Goal: Find specific page/section: Find specific page/section

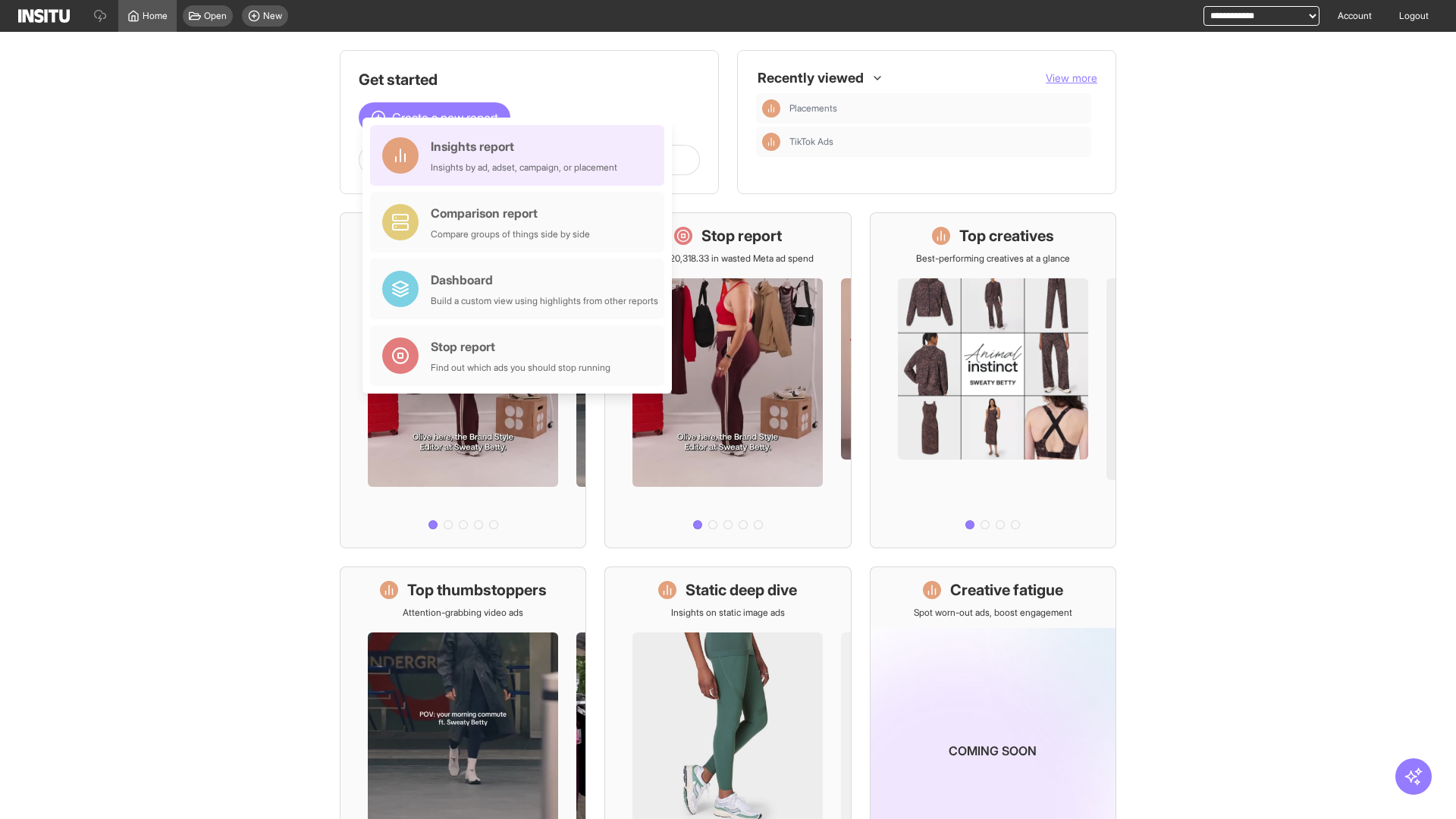
click at [521, 156] on div "Insights report Insights by ad, adset, campaign, or placement" at bounding box center [524, 156] width 187 height 36
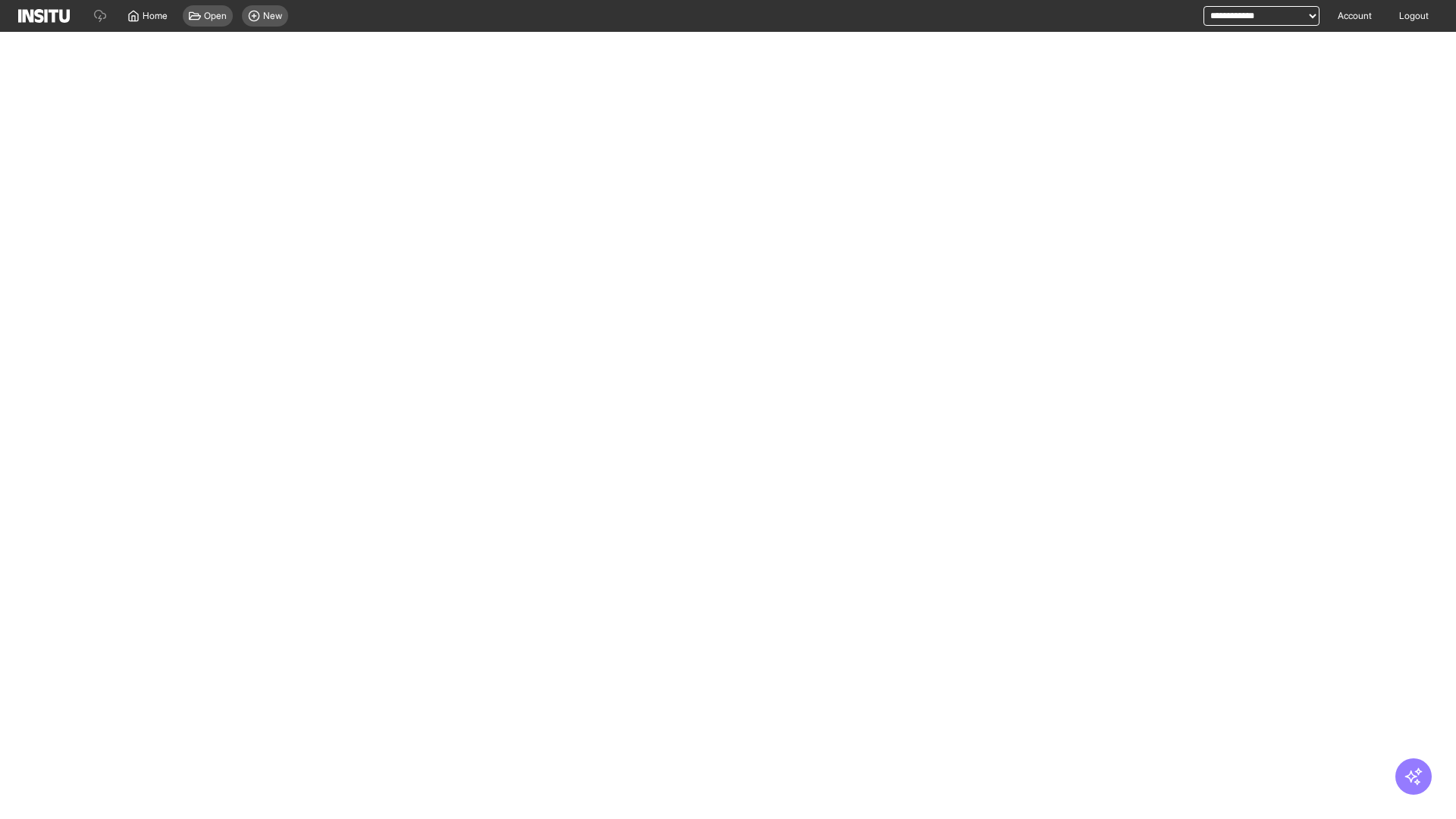
select select "**"
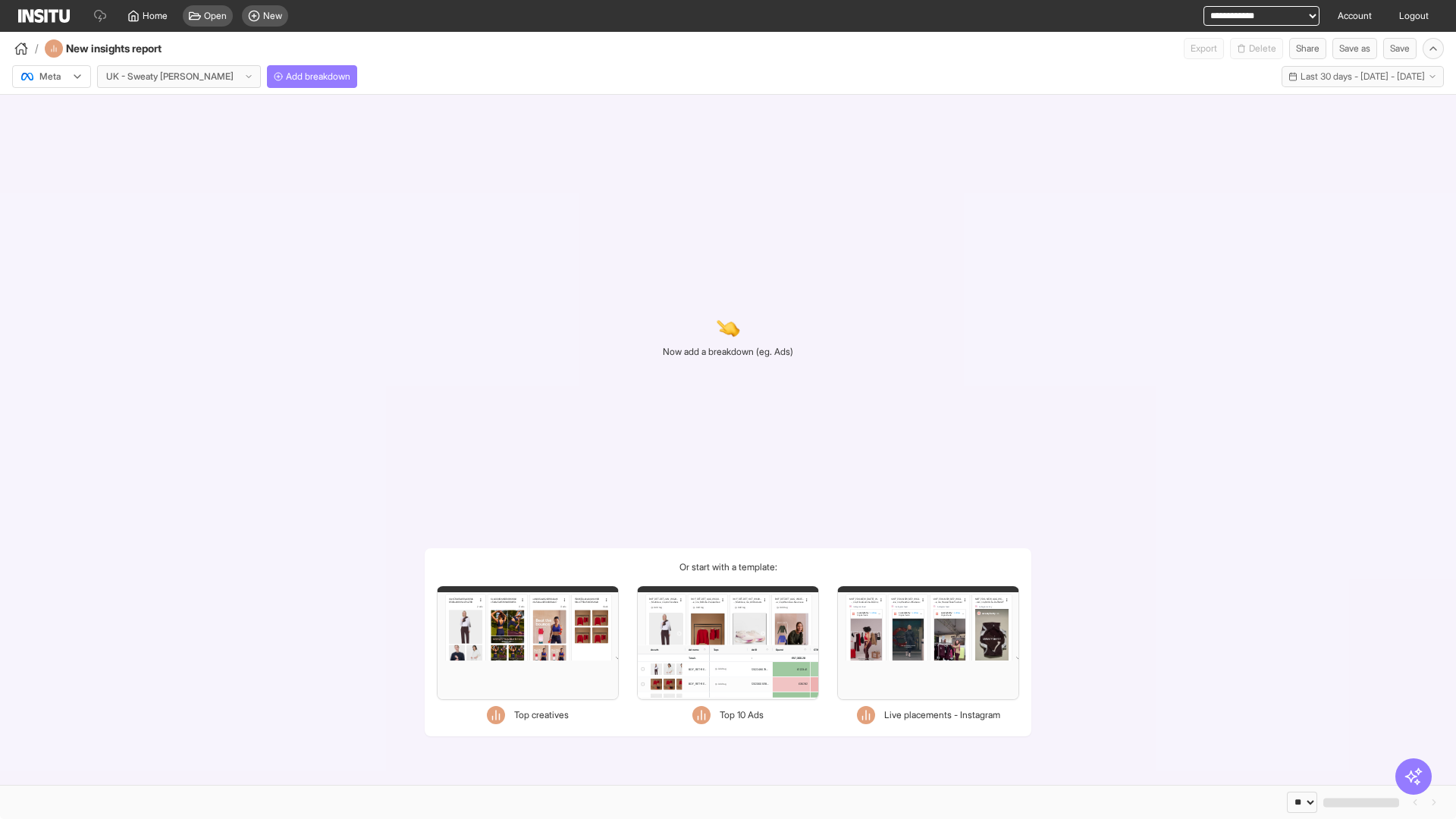
click at [52, 77] on div at bounding box center [40, 77] width 42 height 15
click at [54, 135] on span "TikTok" at bounding box center [53, 135] width 26 height 14
